Goal: Task Accomplishment & Management: Complete application form

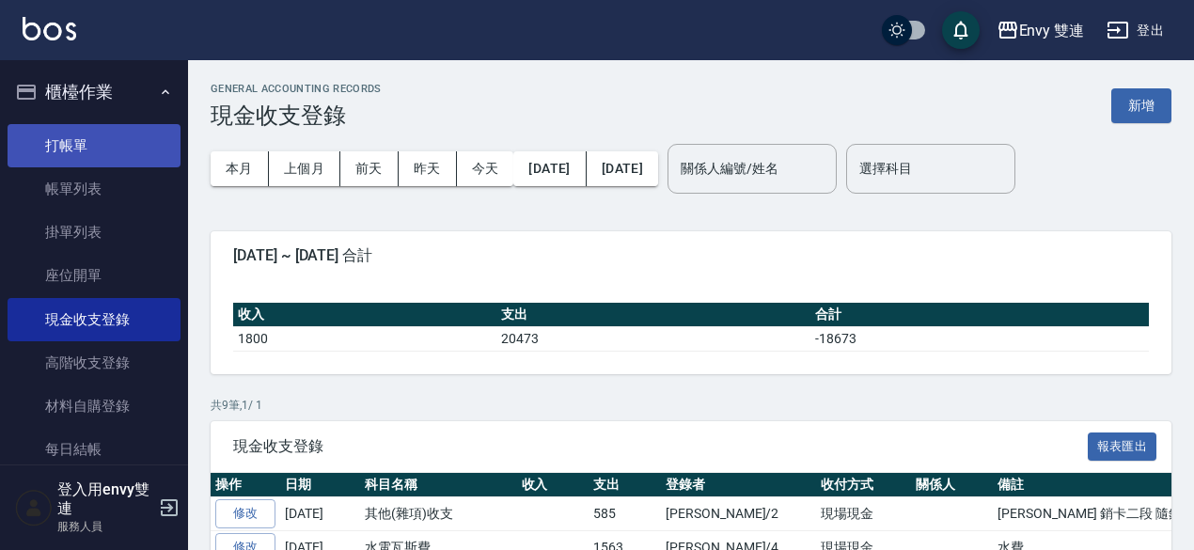
click at [122, 149] on link "打帳單" at bounding box center [94, 145] width 173 height 43
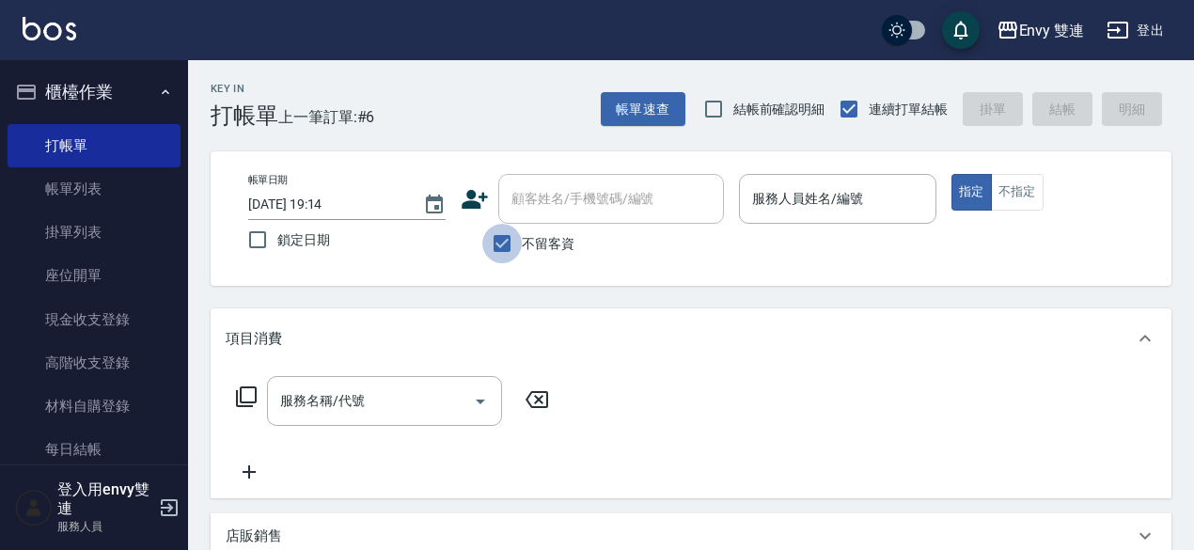
click at [498, 251] on input "不留客資" at bounding box center [501, 243] width 39 height 39
checkbox input "false"
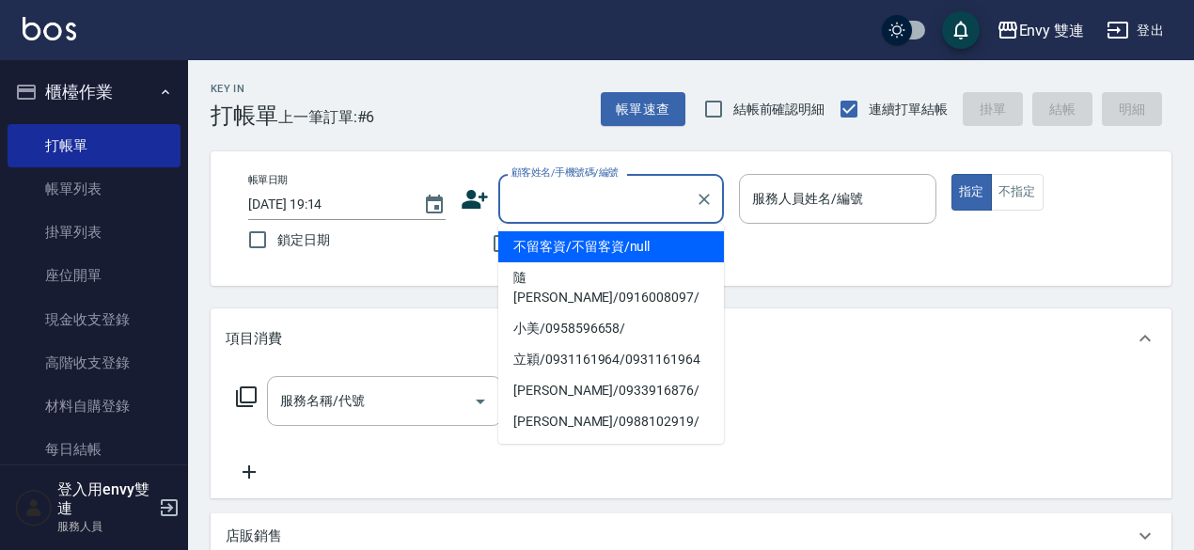
click at [591, 199] on input "顧客姓名/手機號碼/編號" at bounding box center [597, 198] width 181 height 33
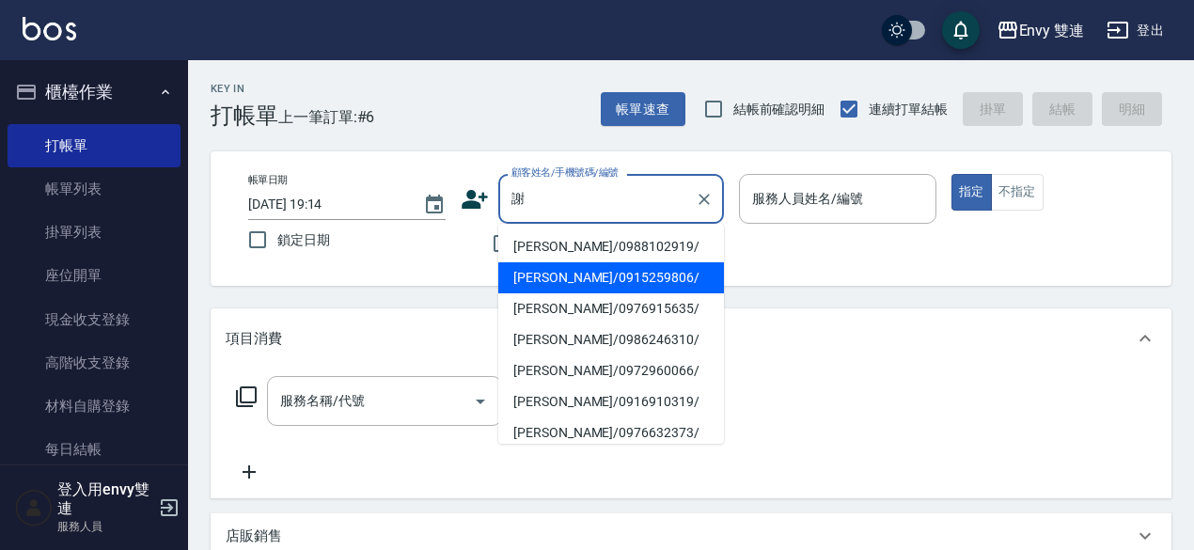
click at [617, 287] on li "[PERSON_NAME]/0915259806/" at bounding box center [611, 277] width 226 height 31
type input "[PERSON_NAME]/0915259806/"
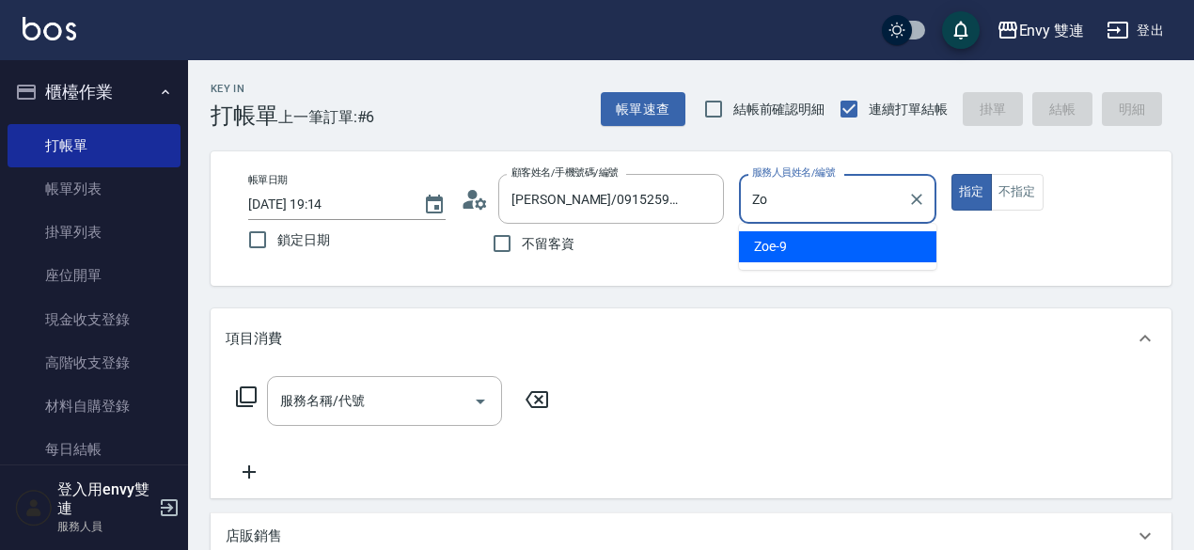
type input "Z"
type input "Ina-2"
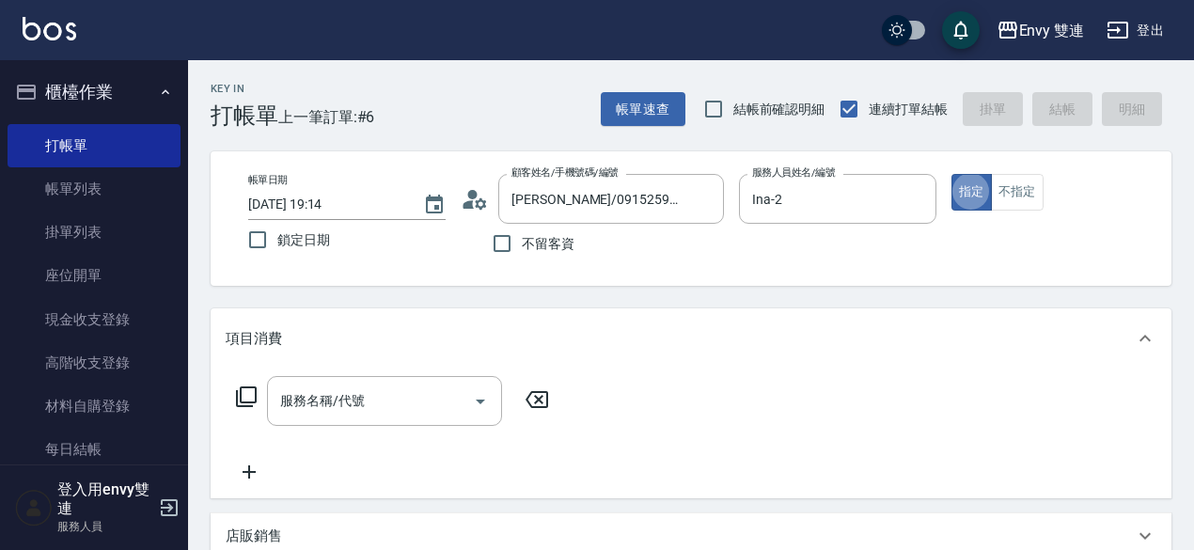
type button "true"
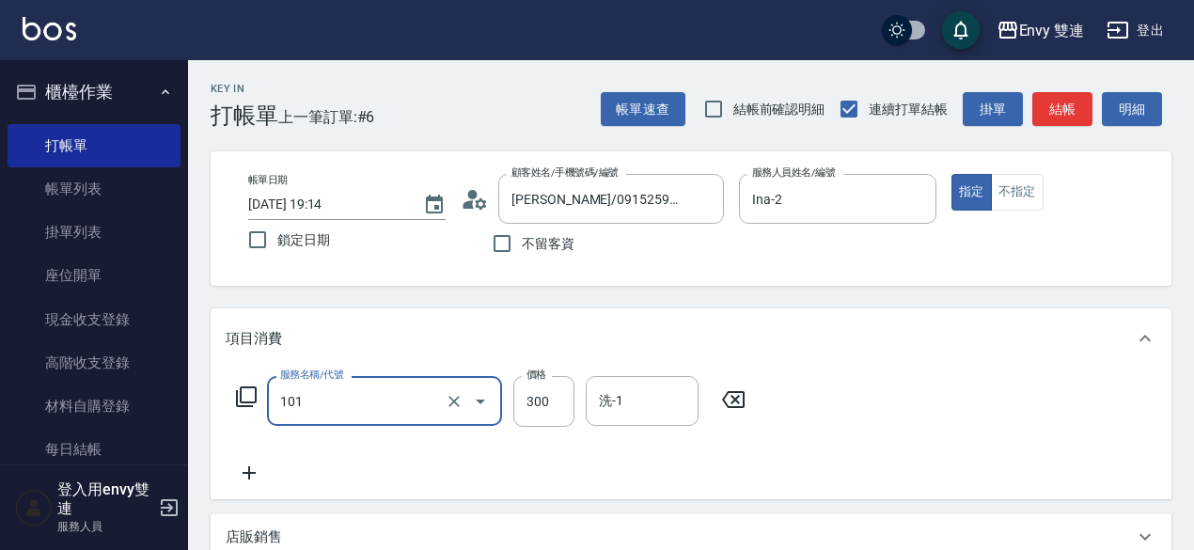
type input "洗髮(101)"
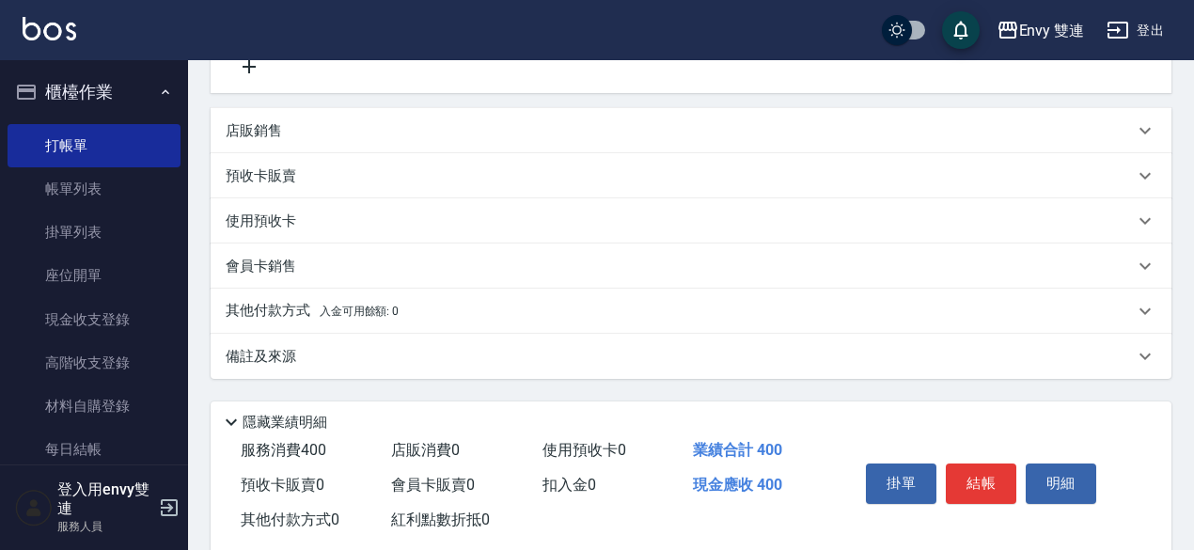
scroll to position [416, 0]
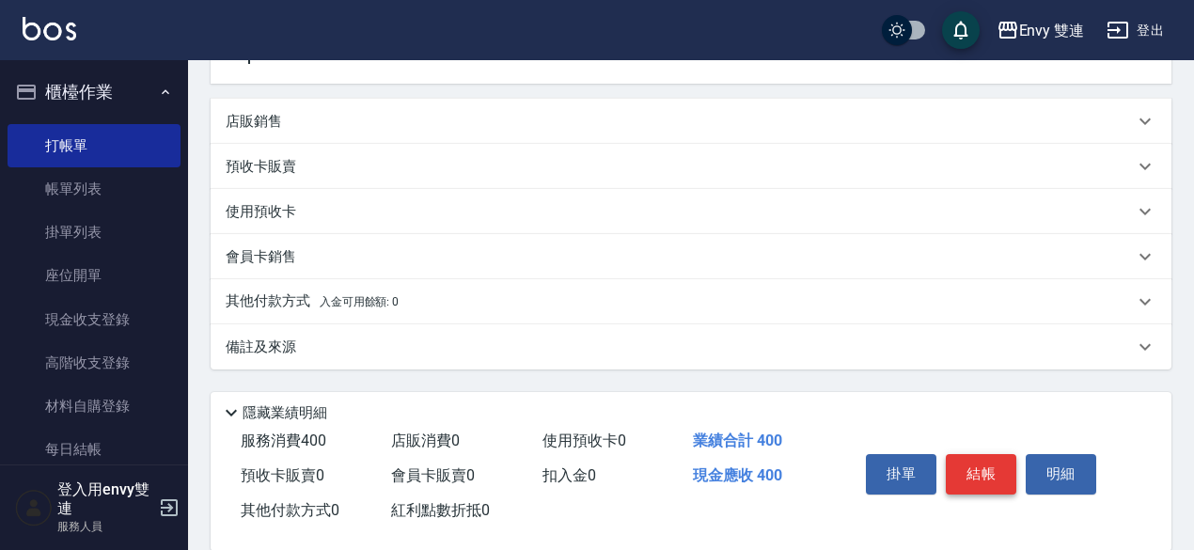
type input "400"
click at [983, 477] on button "結帳" at bounding box center [981, 473] width 71 height 39
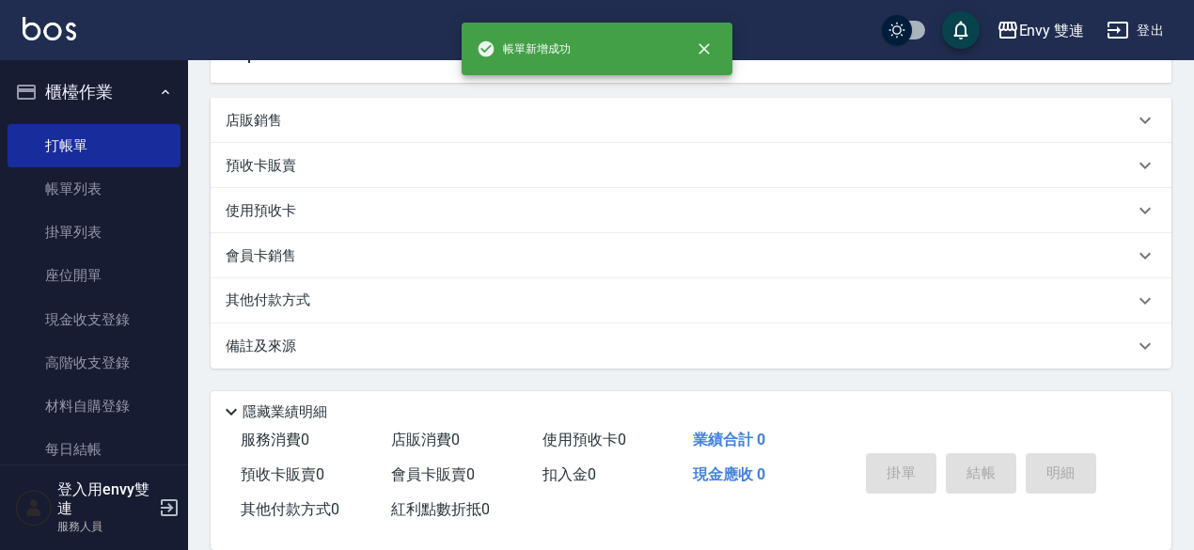
scroll to position [0, 0]
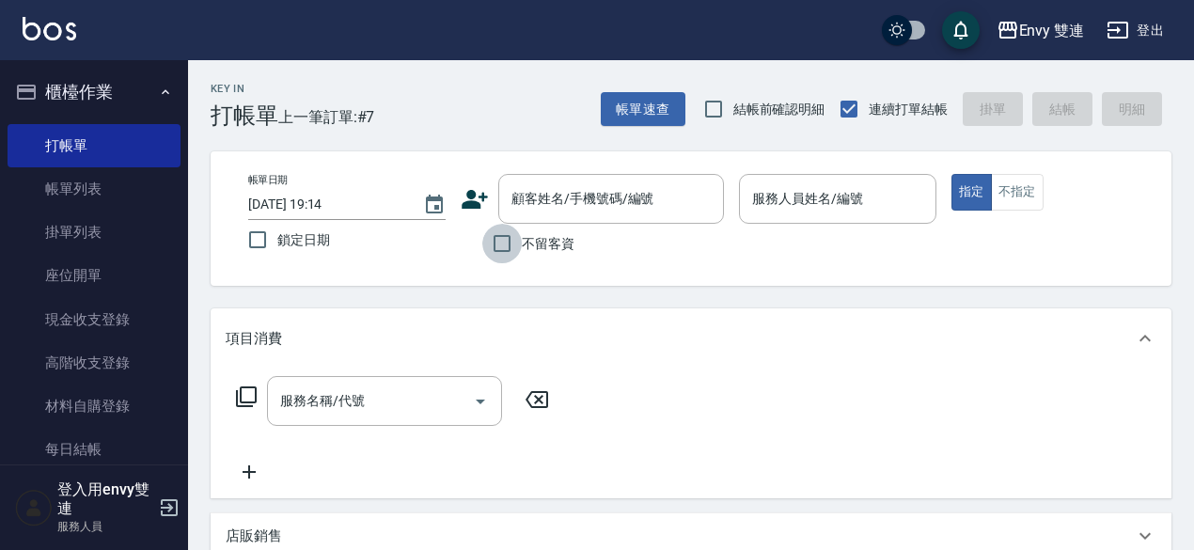
click at [510, 245] on input "不留客資" at bounding box center [501, 243] width 39 height 39
checkbox input "true"
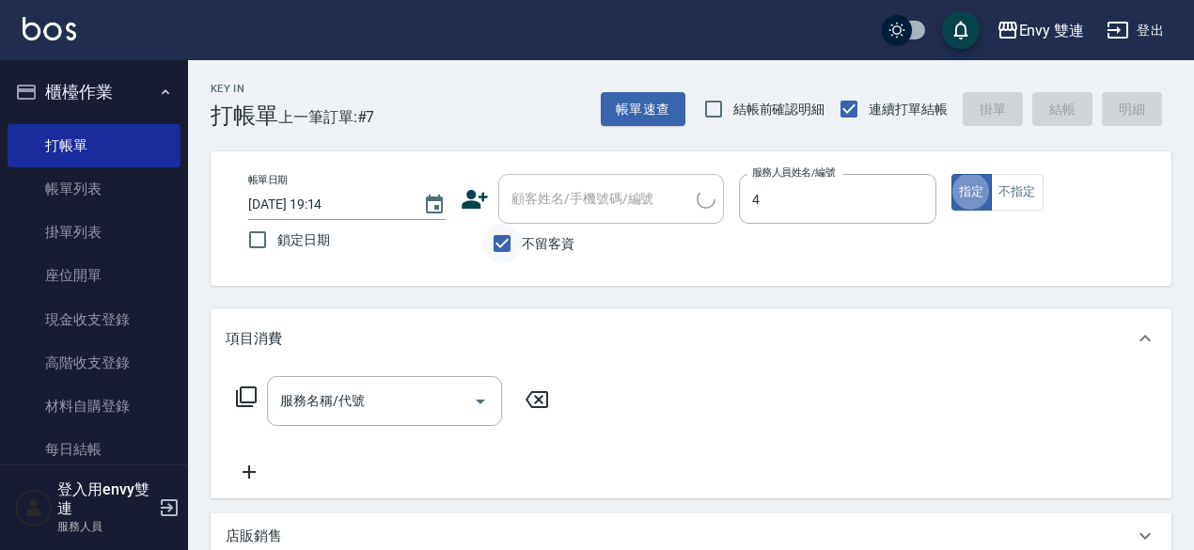
type input "[PERSON_NAME]-4"
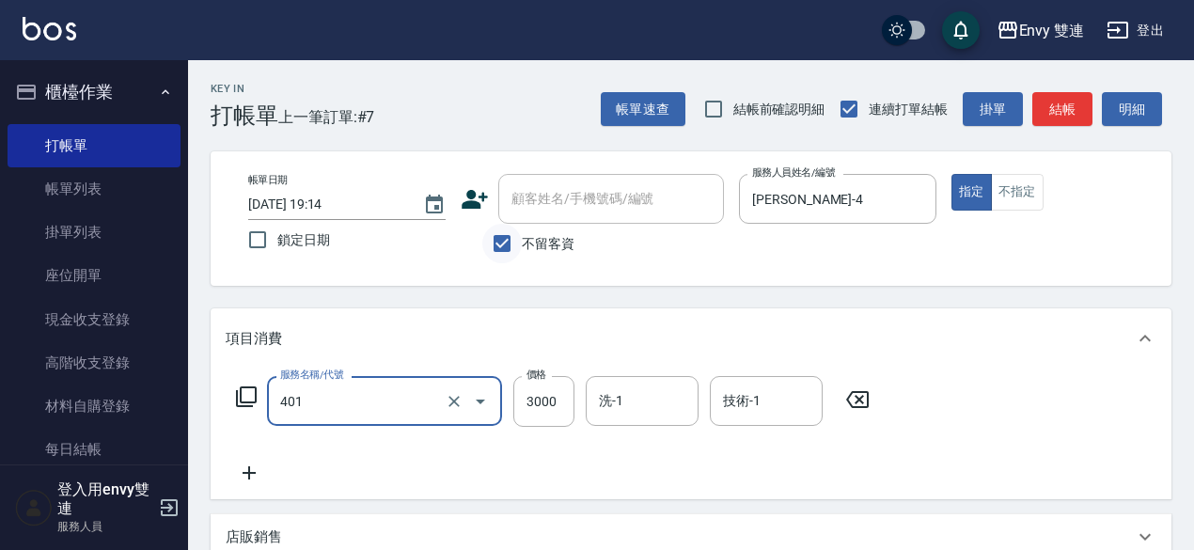
type input "染髮(401)"
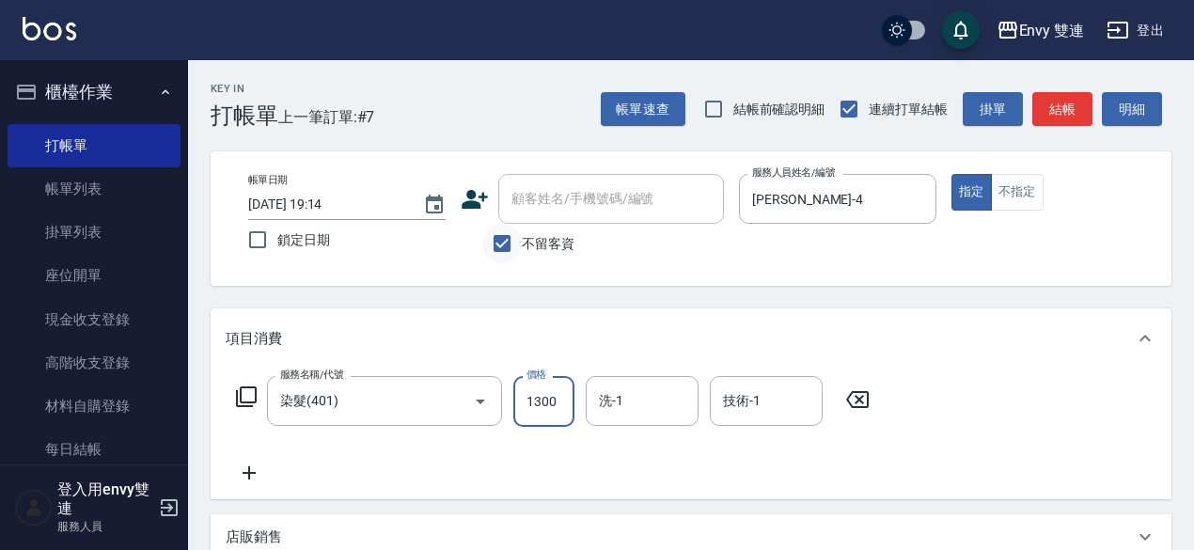
type input "1300"
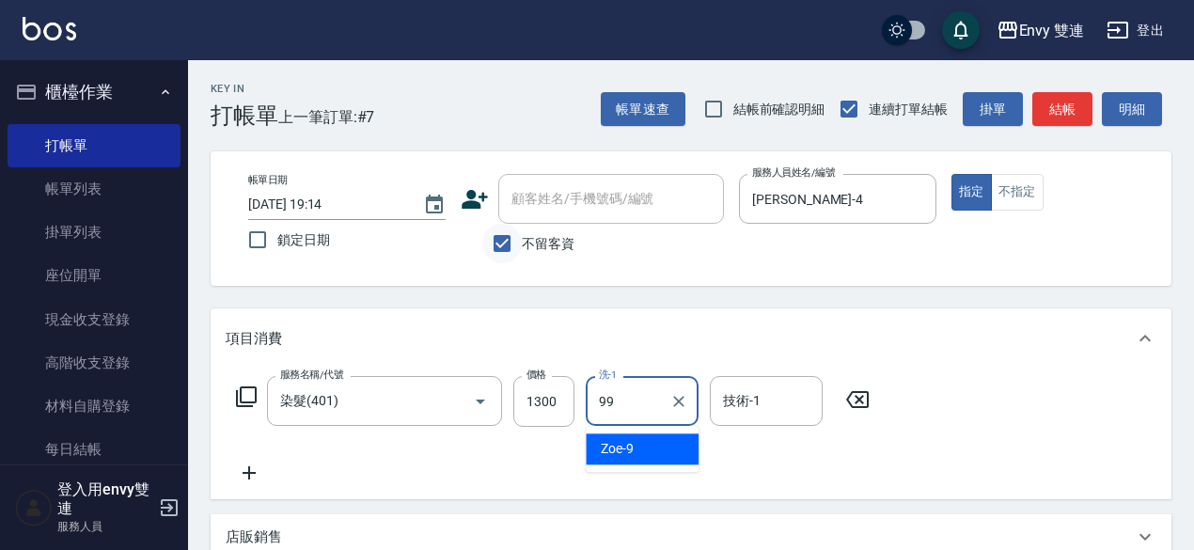
type input "-99"
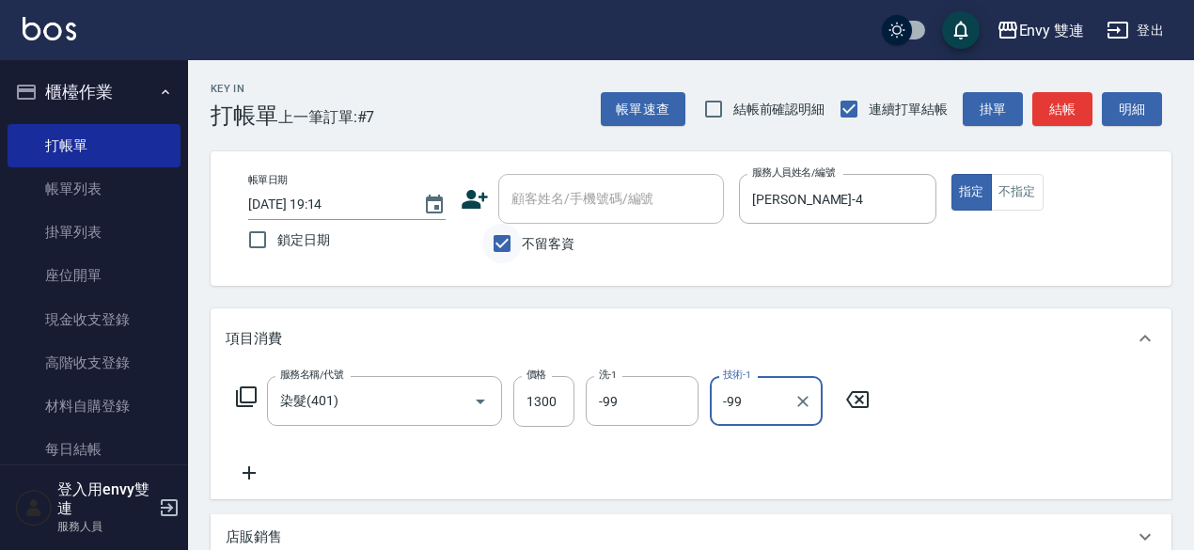
scroll to position [401, 0]
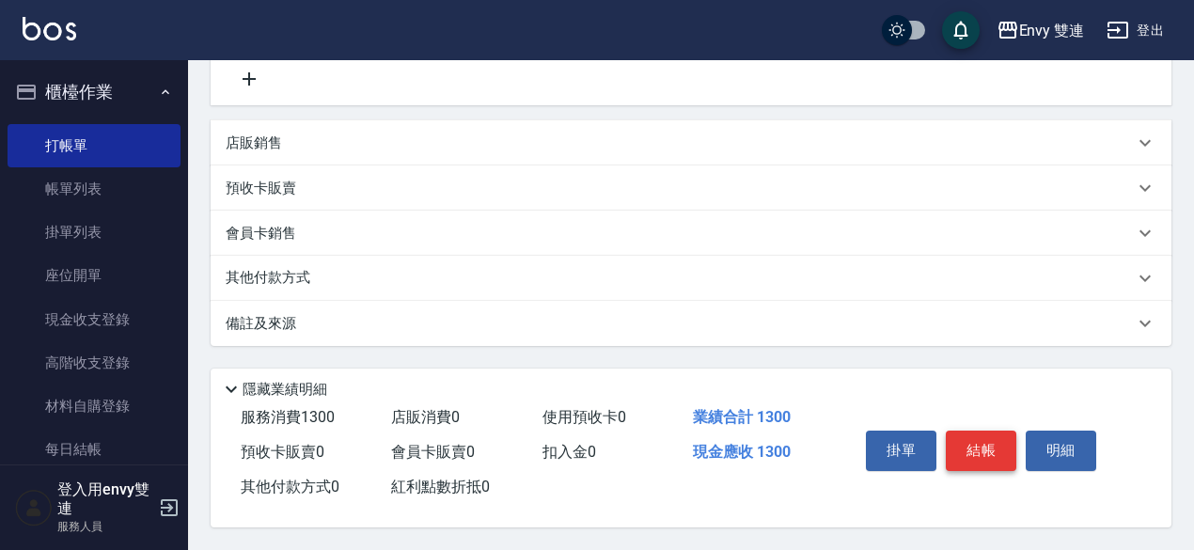
type input "-99"
click at [982, 443] on button "結帳" at bounding box center [981, 450] width 71 height 39
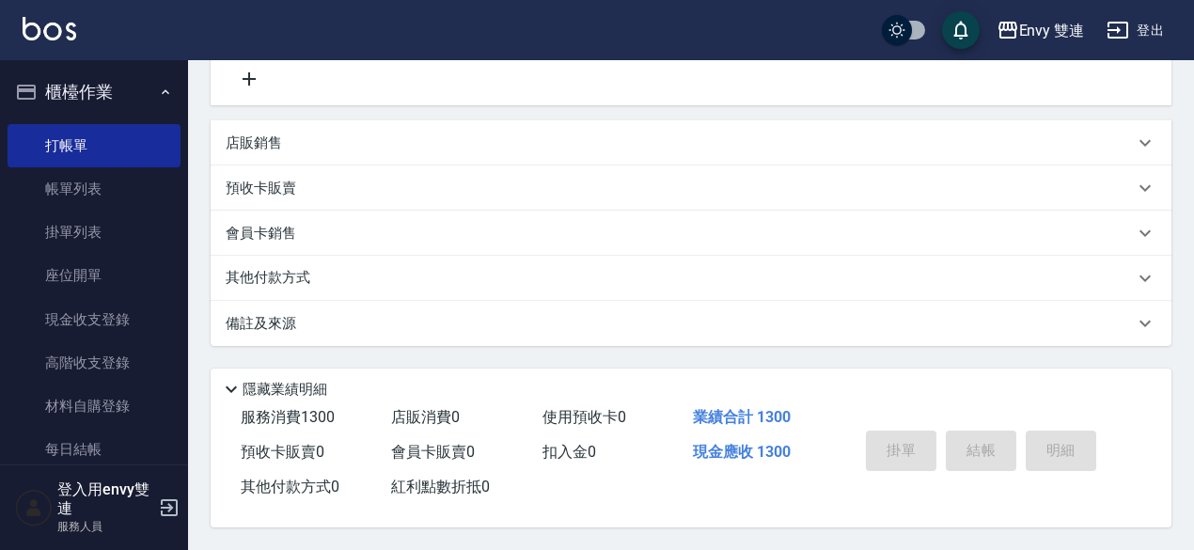
type input "[DATE] 19:28"
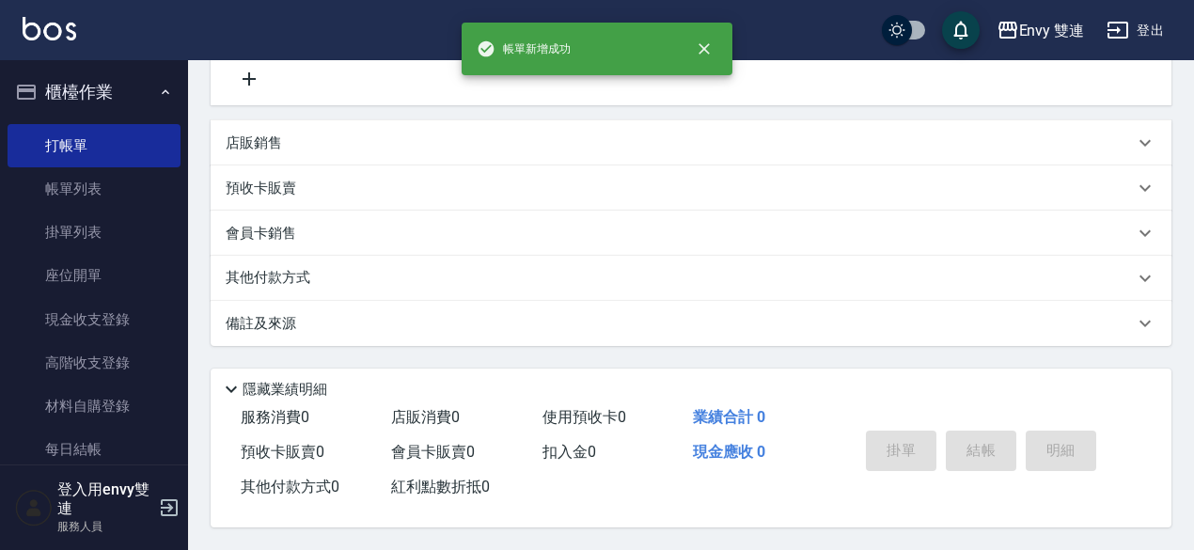
scroll to position [0, 0]
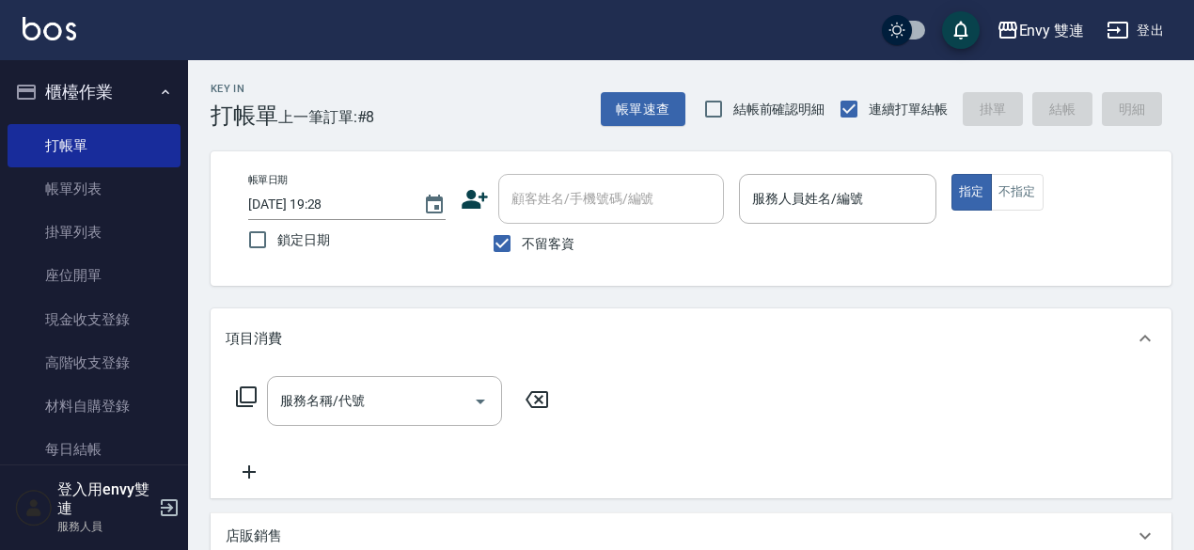
click at [979, 451] on div "服務名稱/代號 服務名稱/代號" at bounding box center [691, 434] width 961 height 130
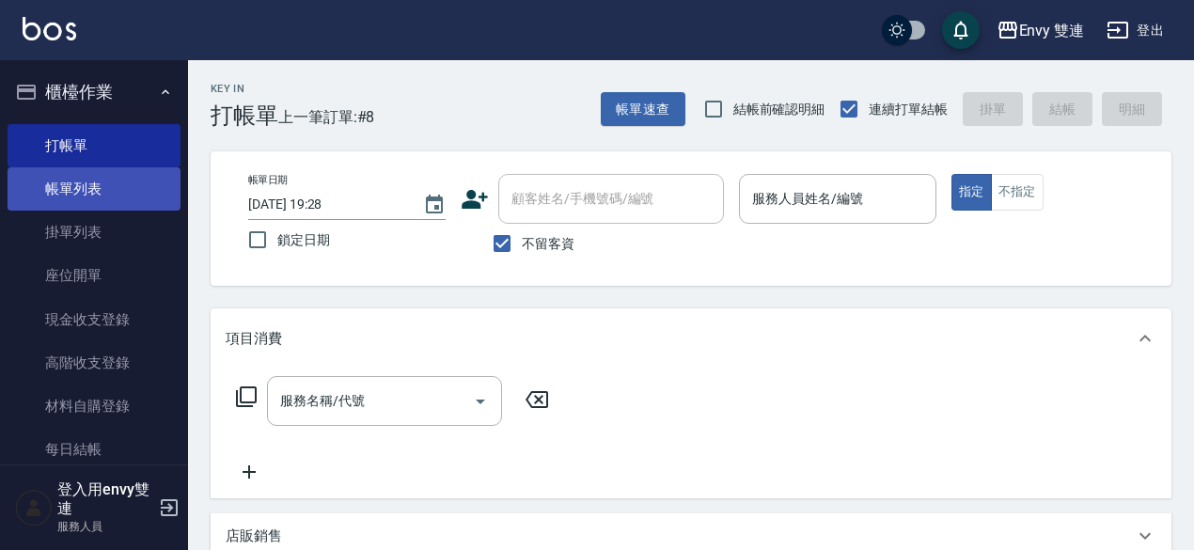
click at [107, 171] on link "帳單列表" at bounding box center [94, 188] width 173 height 43
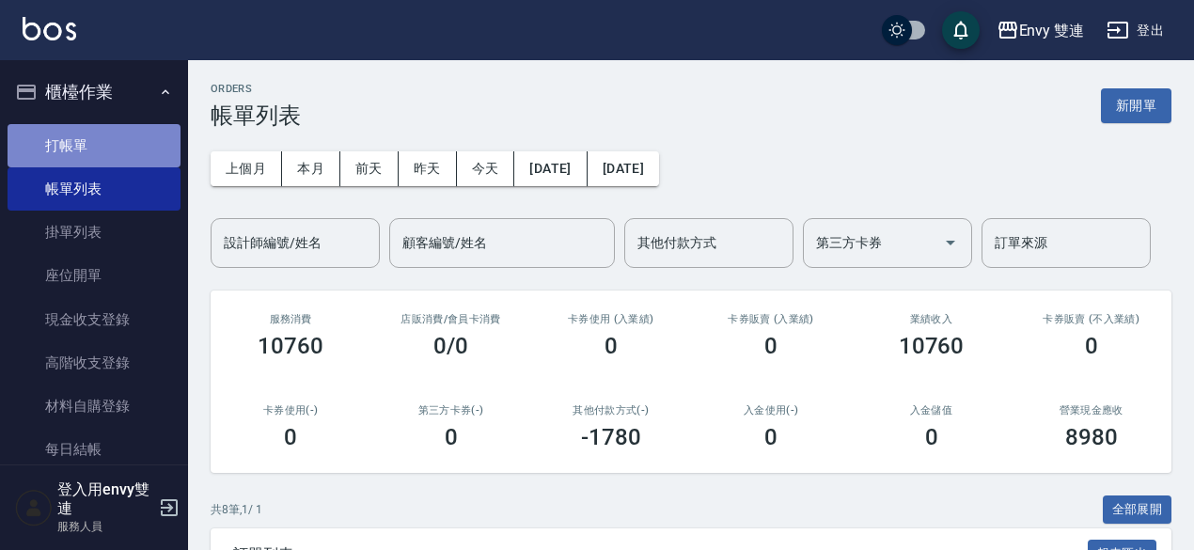
click at [122, 129] on link "打帳單" at bounding box center [94, 145] width 173 height 43
